Goal: Entertainment & Leisure: Consume media (video, audio)

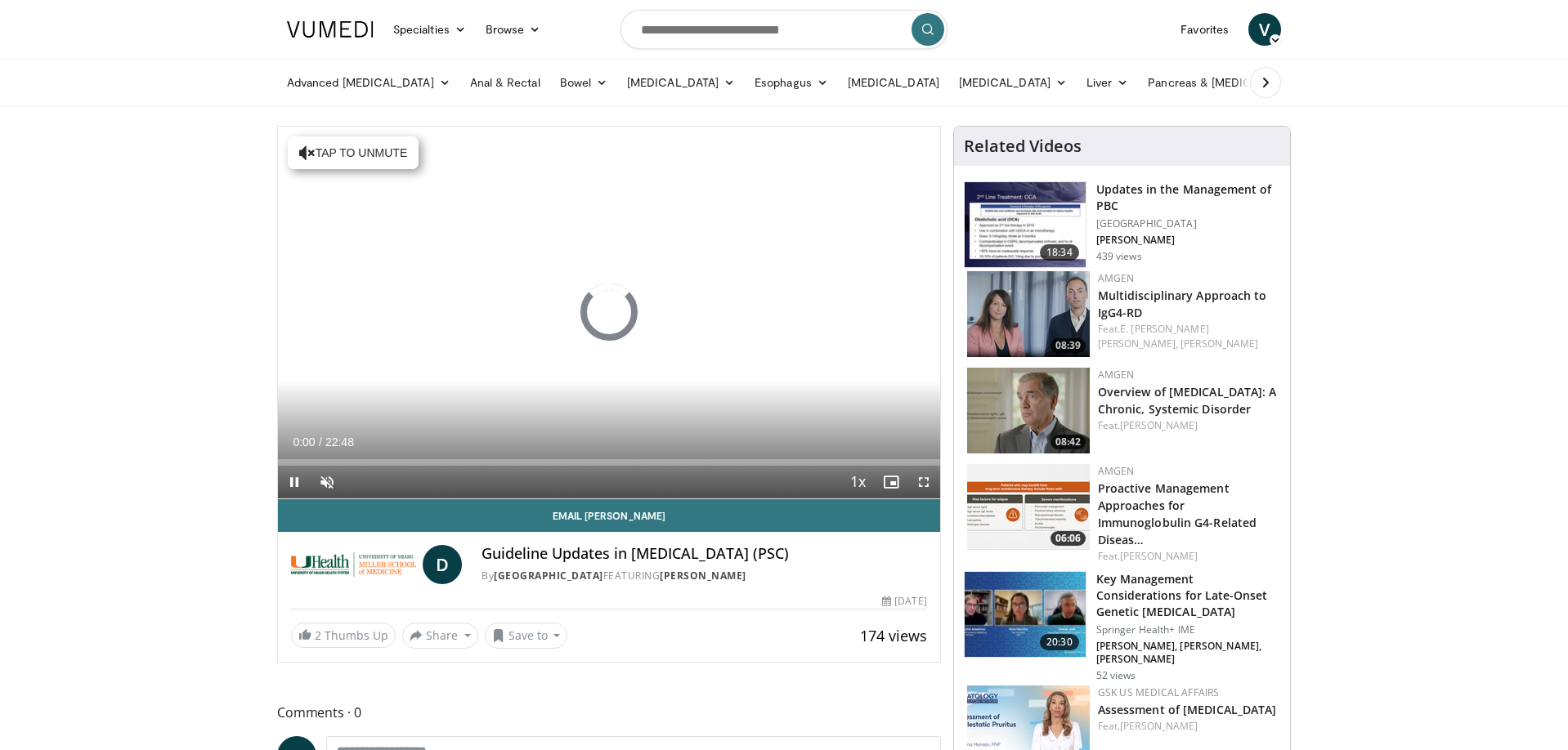
scroll to position [3, 0]
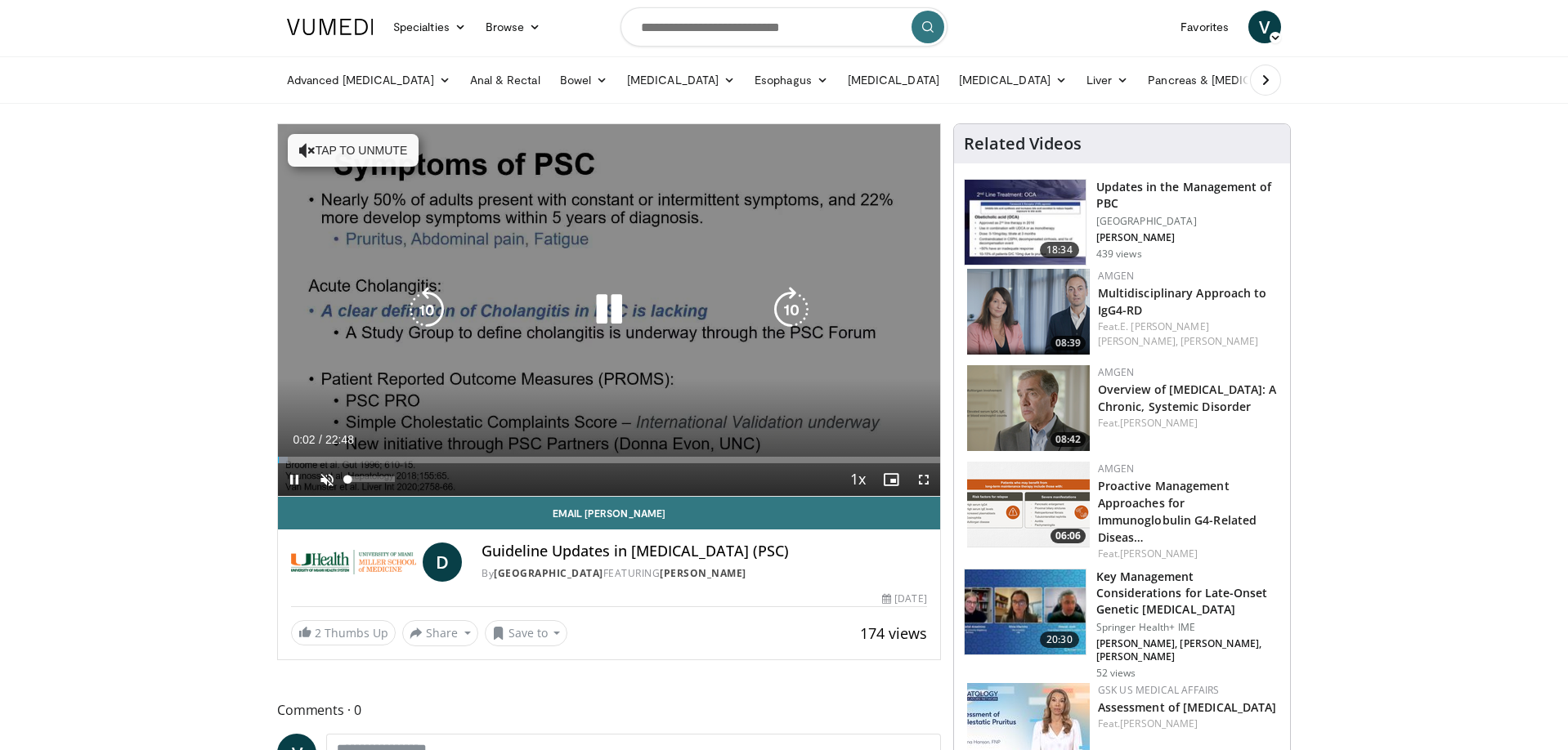
click at [331, 481] on span "Video Player" at bounding box center [327, 479] width 33 height 33
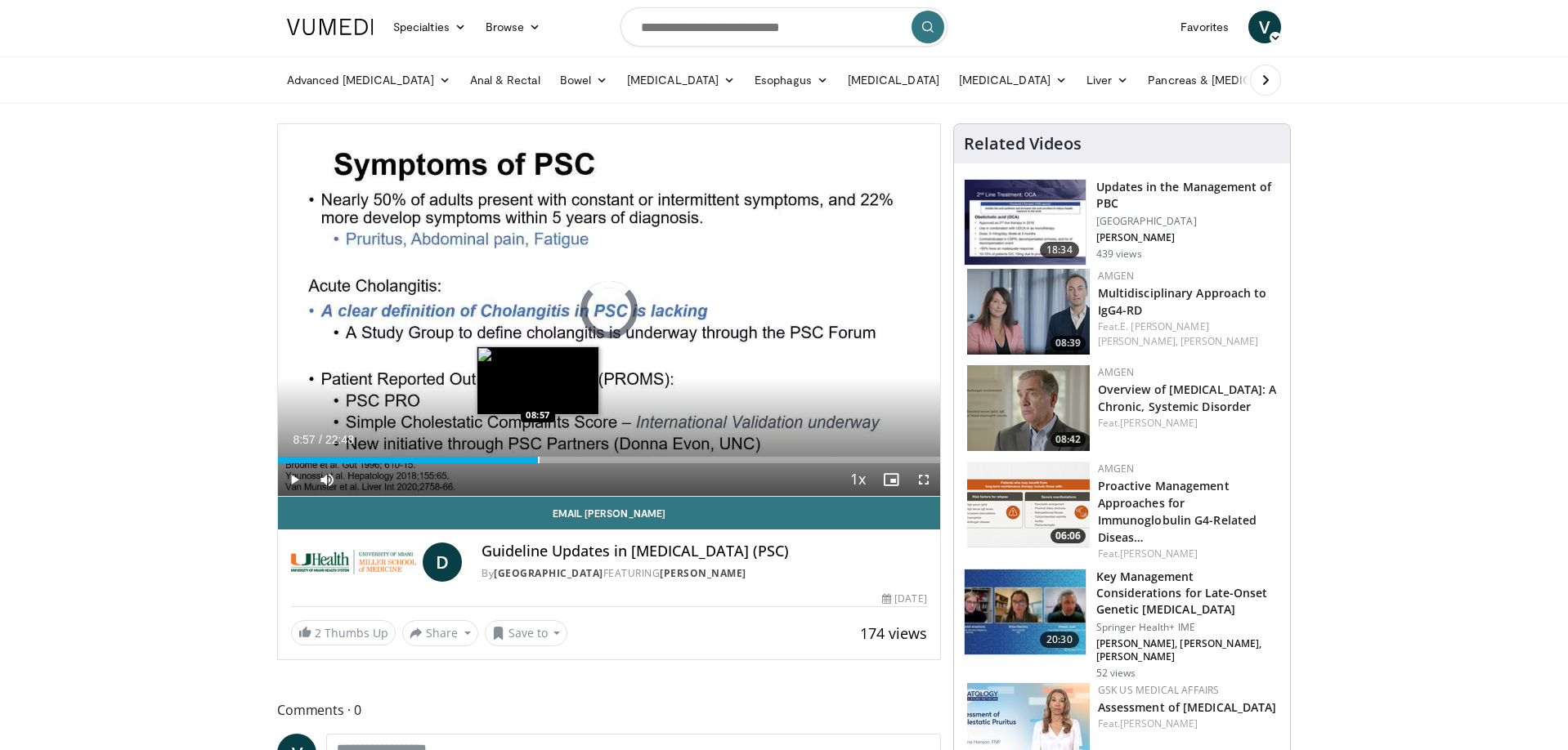
drag, startPoint x: 538, startPoint y: 462, endPoint x: 559, endPoint y: 462, distance: 21.0
click at [538, 462] on div "Progress Bar" at bounding box center [539, 460] width 2 height 7
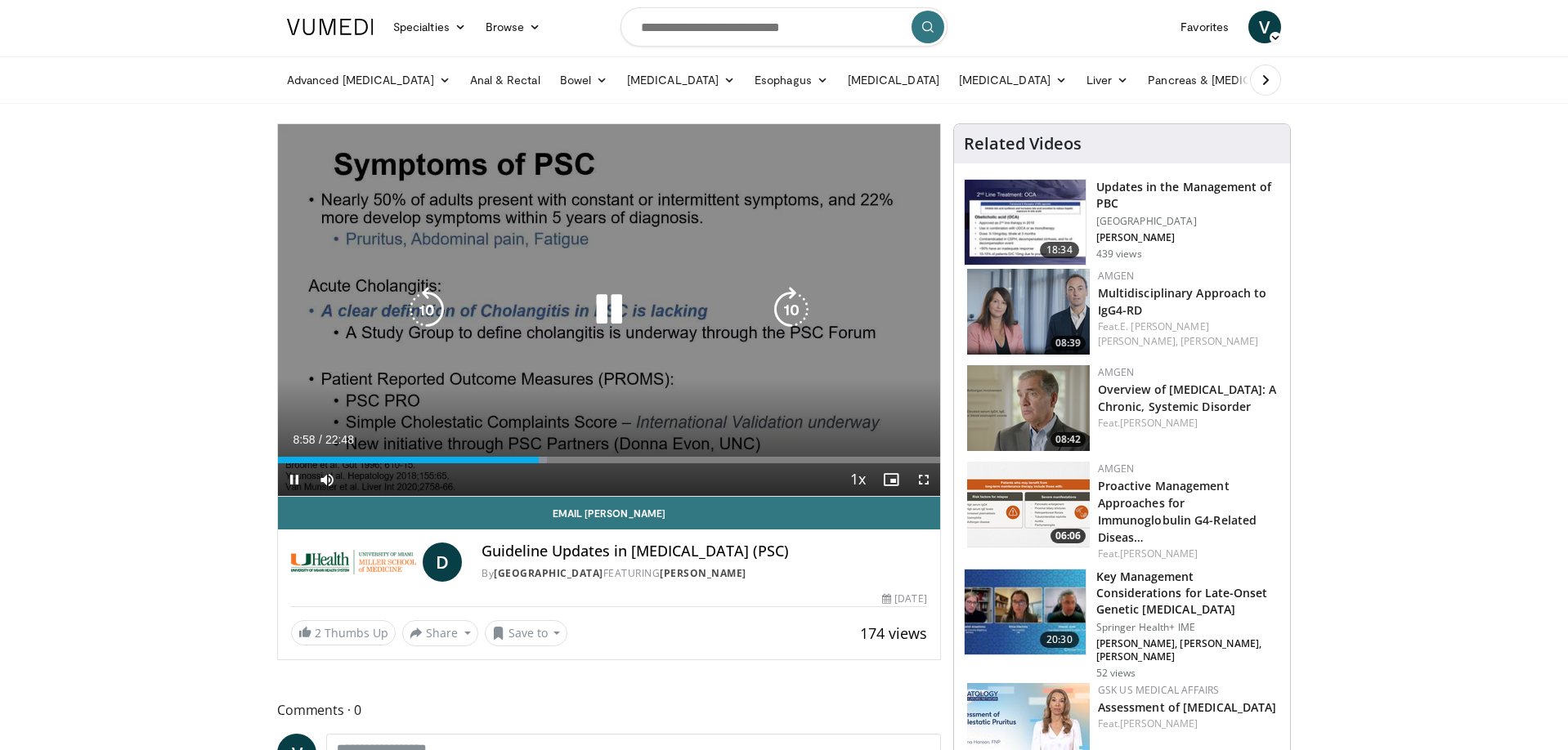
click at [636, 462] on div "10 seconds Tap to unmute" at bounding box center [608, 309] width 662 height 372
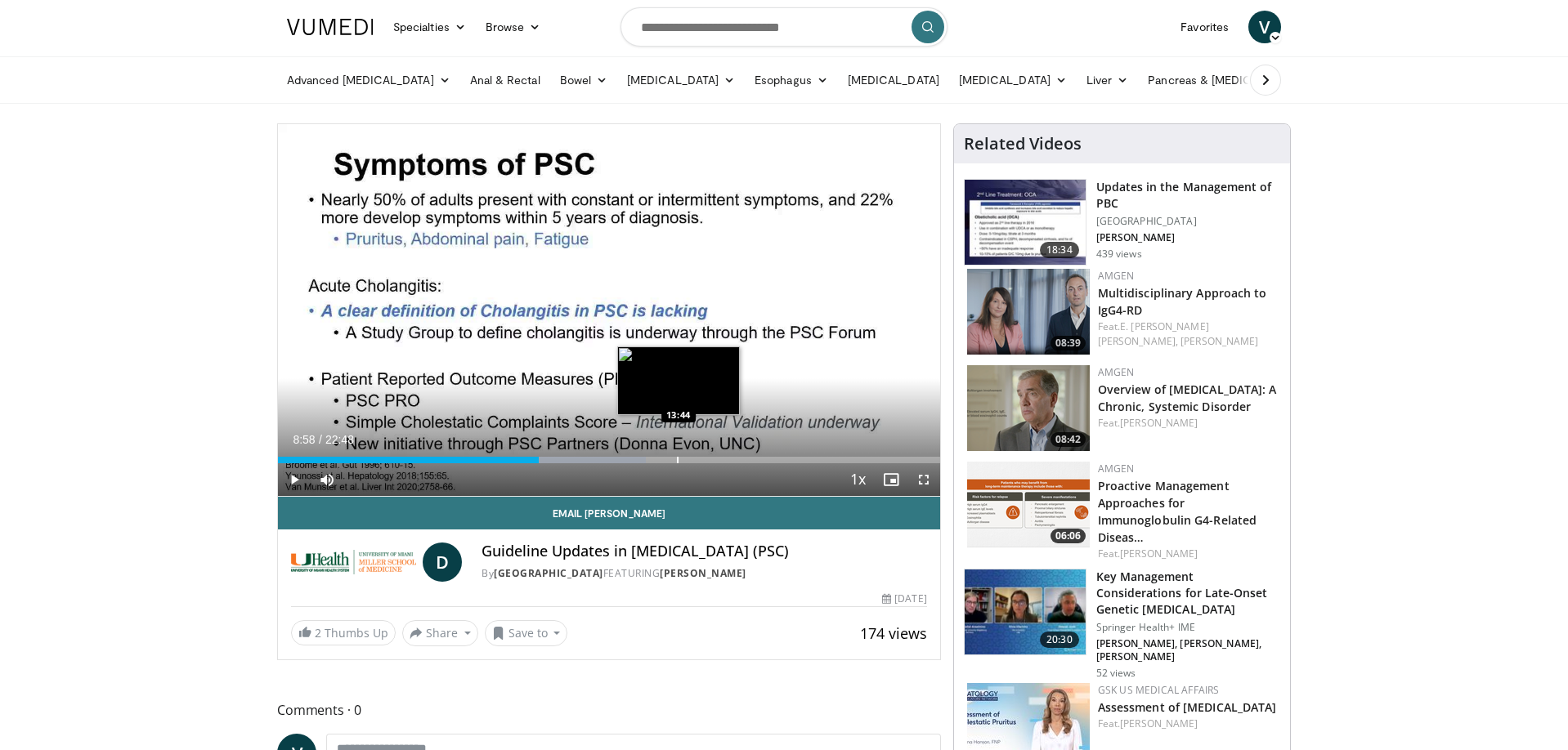
click at [678, 460] on div "Progress Bar" at bounding box center [677, 460] width 2 height 7
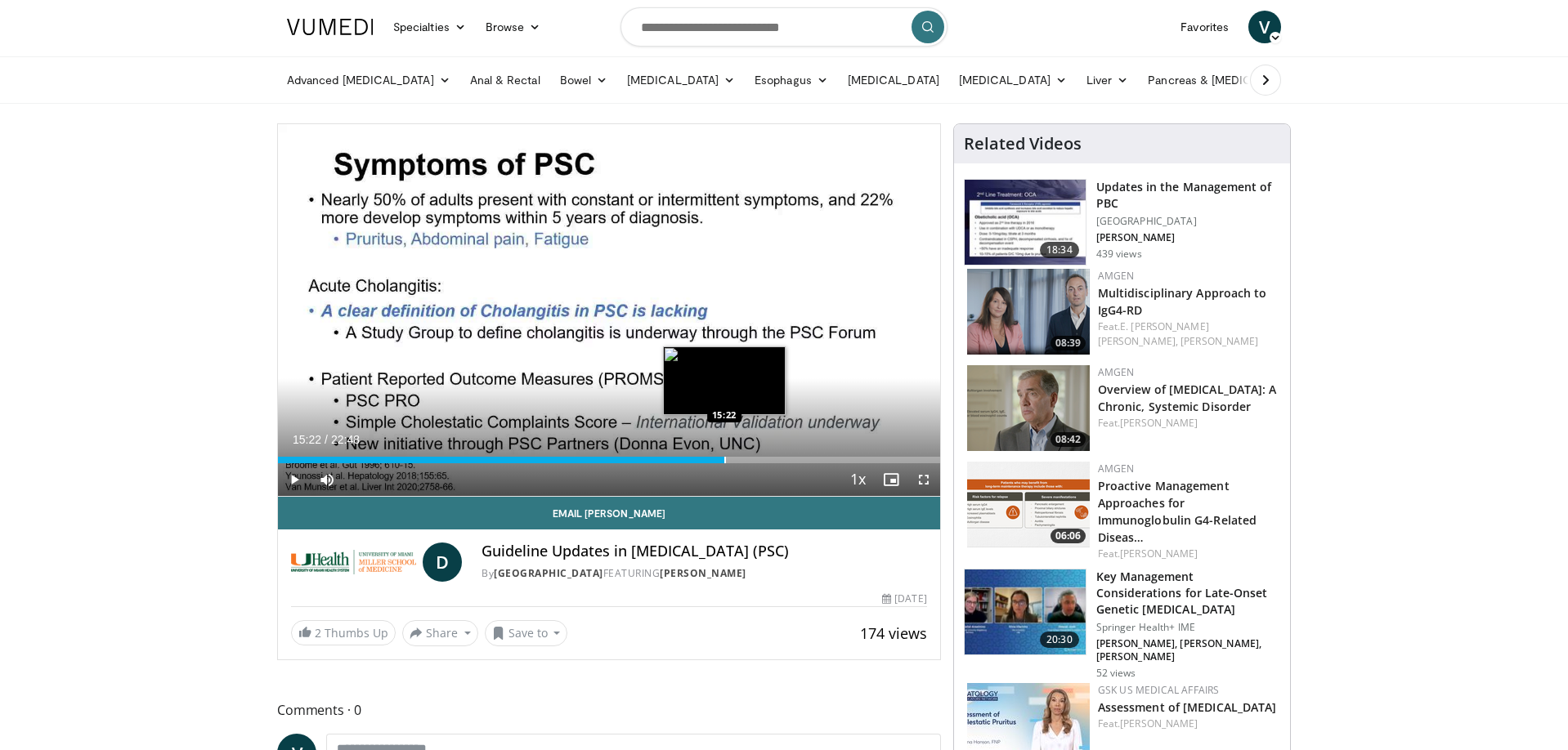
click at [724, 457] on div "Progress Bar" at bounding box center [725, 460] width 2 height 7
click at [753, 457] on div "Progress Bar" at bounding box center [754, 460] width 2 height 7
click at [778, 457] on div "Progress Bar" at bounding box center [779, 460] width 2 height 7
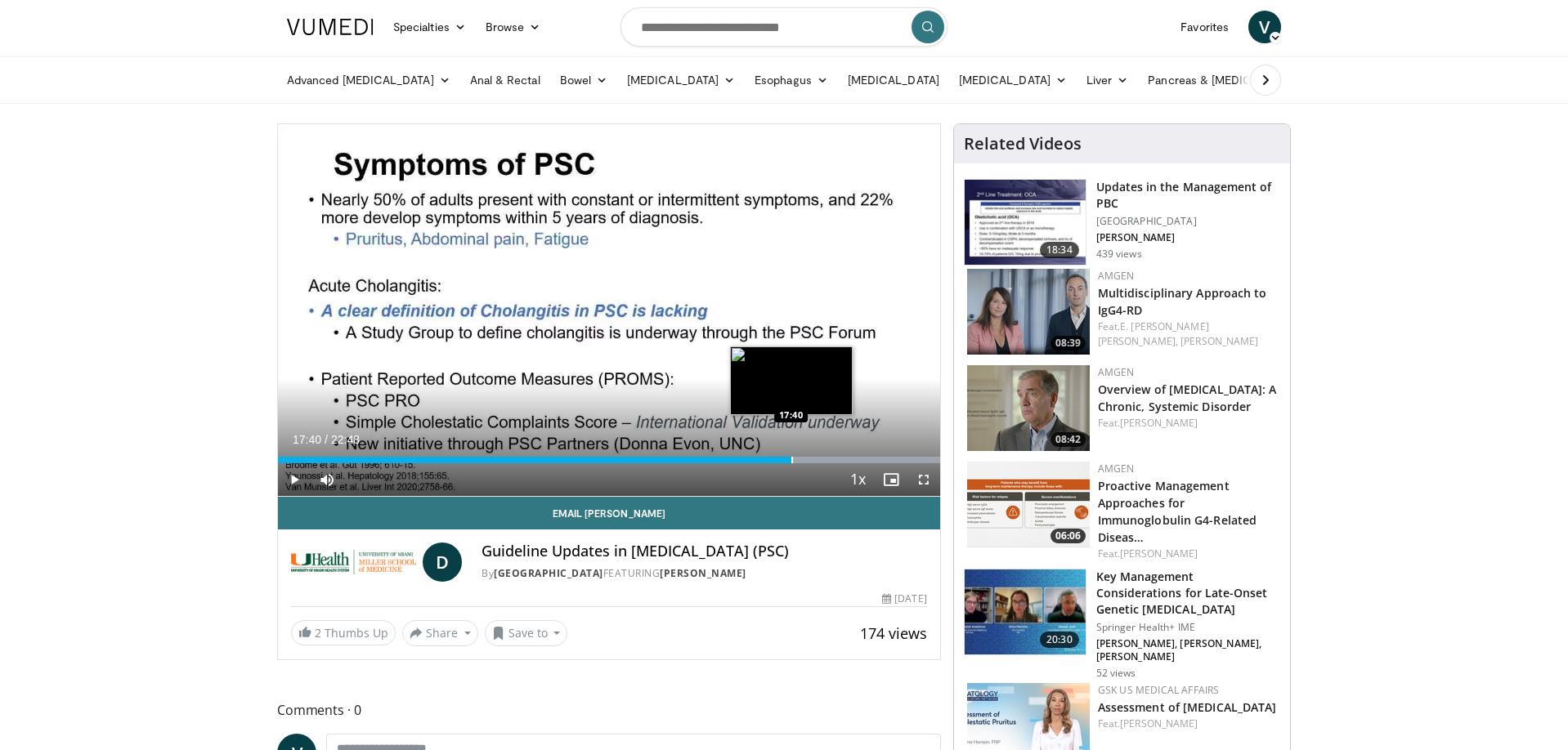
drag, startPoint x: 792, startPoint y: 458, endPoint x: 802, endPoint y: 459, distance: 10.0
click at [792, 458] on div "Progress Bar" at bounding box center [793, 460] width 2 height 7
click at [805, 458] on div "Progress Bar" at bounding box center [806, 460] width 2 height 7
click at [821, 459] on div "Progress Bar" at bounding box center [821, 460] width 2 height 7
click at [840, 460] on div "Progress Bar" at bounding box center [841, 460] width 2 height 7
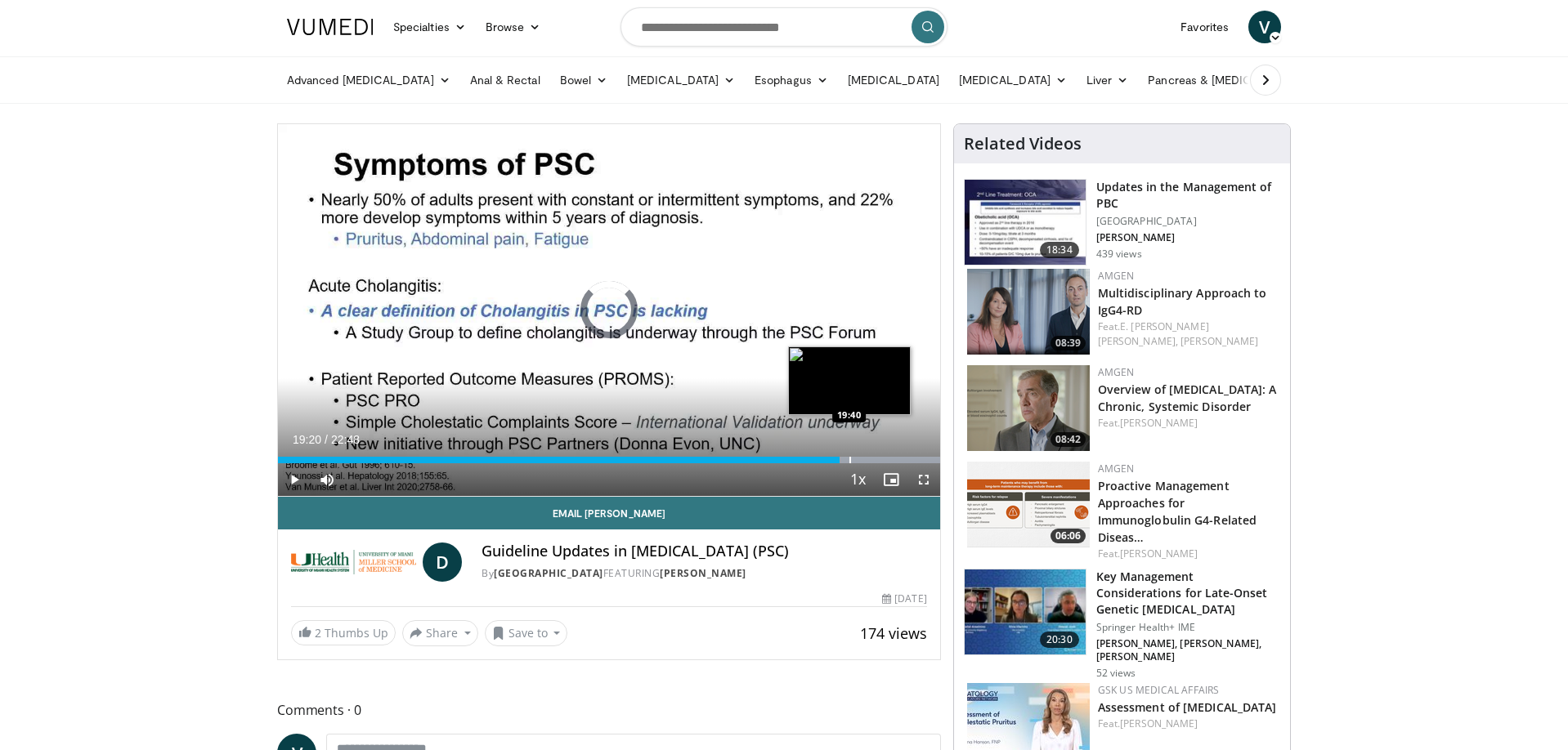
click at [849, 460] on div "Progress Bar" at bounding box center [850, 460] width 2 height 7
click at [857, 459] on div "Progress Bar" at bounding box center [858, 460] width 2 height 7
click at [866, 459] on div "Progress Bar" at bounding box center [867, 460] width 2 height 7
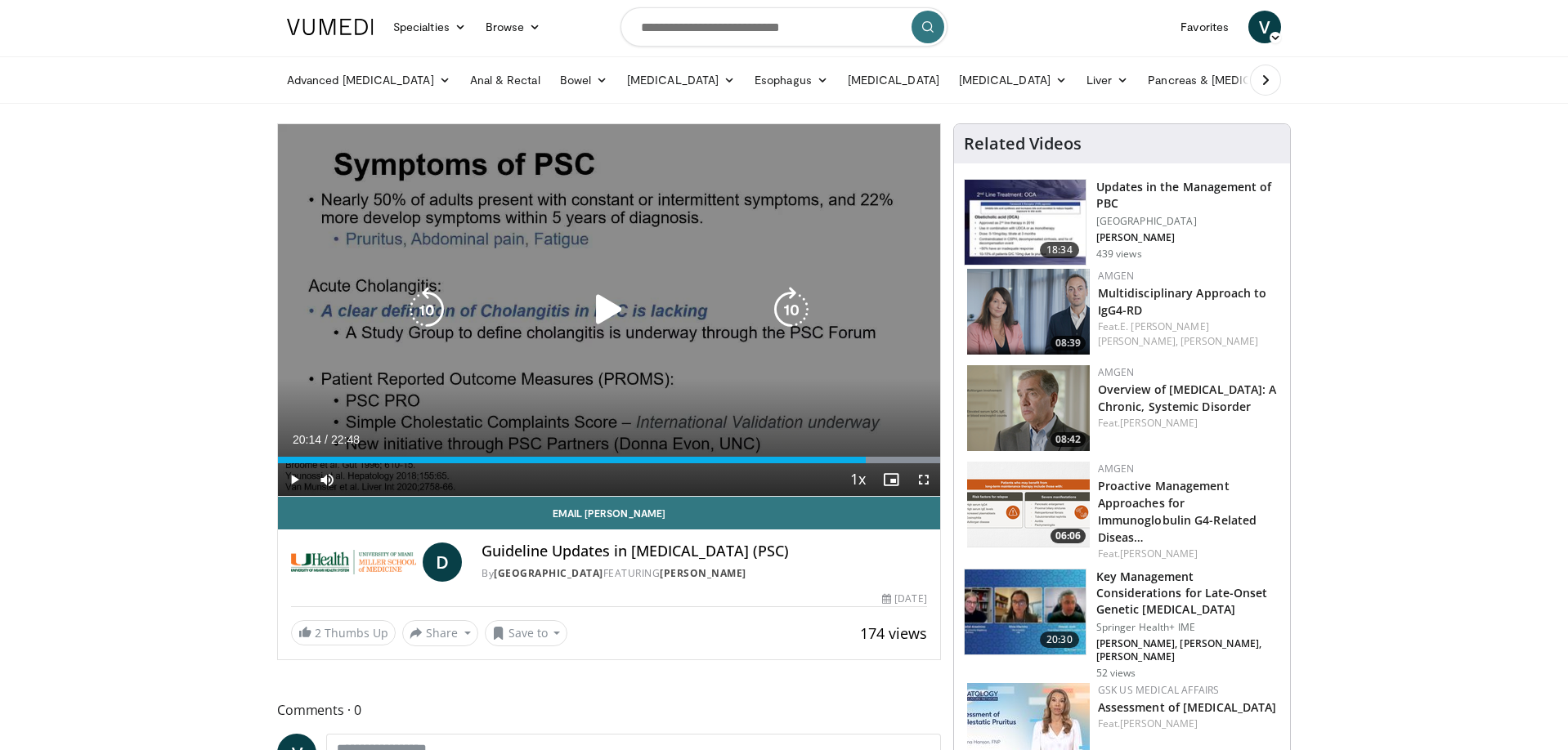
click at [614, 311] on icon "Video Player" at bounding box center [609, 310] width 46 height 46
click at [611, 310] on icon "Video Player" at bounding box center [609, 310] width 46 height 46
click at [607, 303] on icon "Video Player" at bounding box center [609, 310] width 46 height 46
click at [425, 307] on icon "Video Player" at bounding box center [427, 310] width 46 height 46
click at [604, 309] on icon "Video Player" at bounding box center [609, 310] width 46 height 46
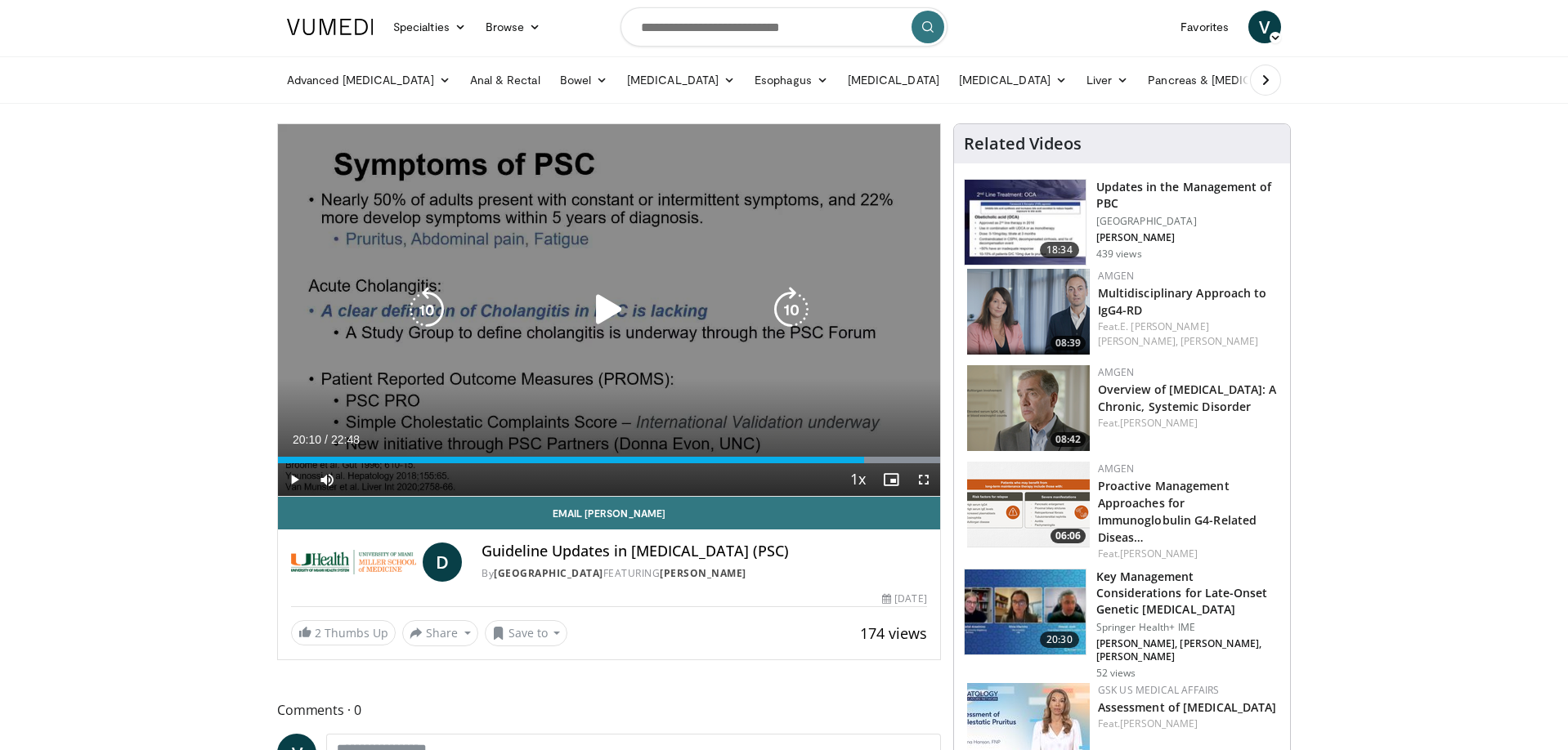
click at [600, 310] on icon "Video Player" at bounding box center [609, 310] width 46 height 46
click at [623, 312] on icon "Video Player" at bounding box center [609, 310] width 46 height 46
click at [600, 304] on icon "Video Player" at bounding box center [609, 310] width 46 height 46
click at [605, 317] on icon "Video Player" at bounding box center [609, 310] width 46 height 46
click at [429, 309] on icon "Video Player" at bounding box center [427, 310] width 46 height 46
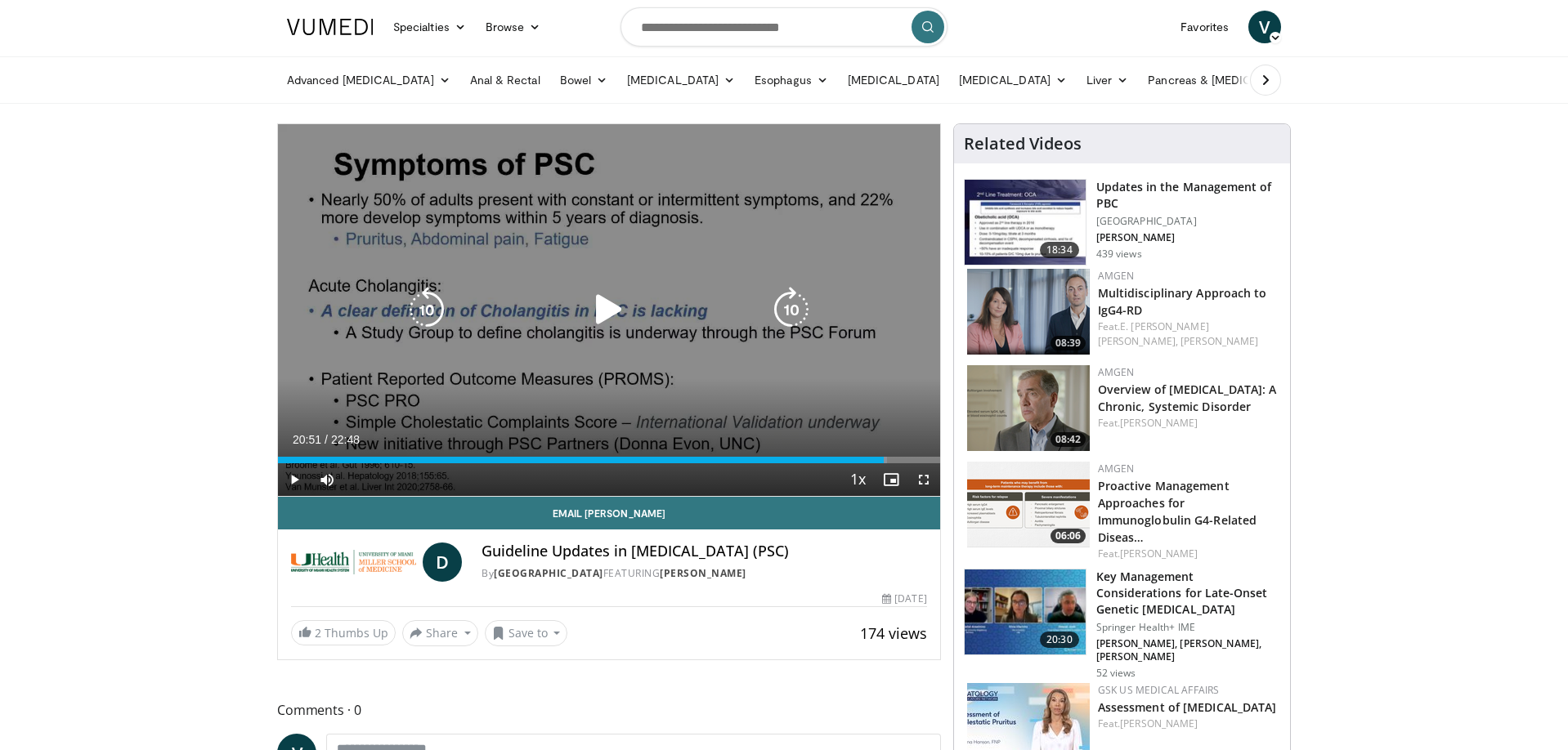
click at [605, 311] on icon "Video Player" at bounding box center [609, 310] width 46 height 46
click at [605, 309] on icon "Video Player" at bounding box center [609, 310] width 46 height 46
